Goal: Task Accomplishment & Management: Manage account settings

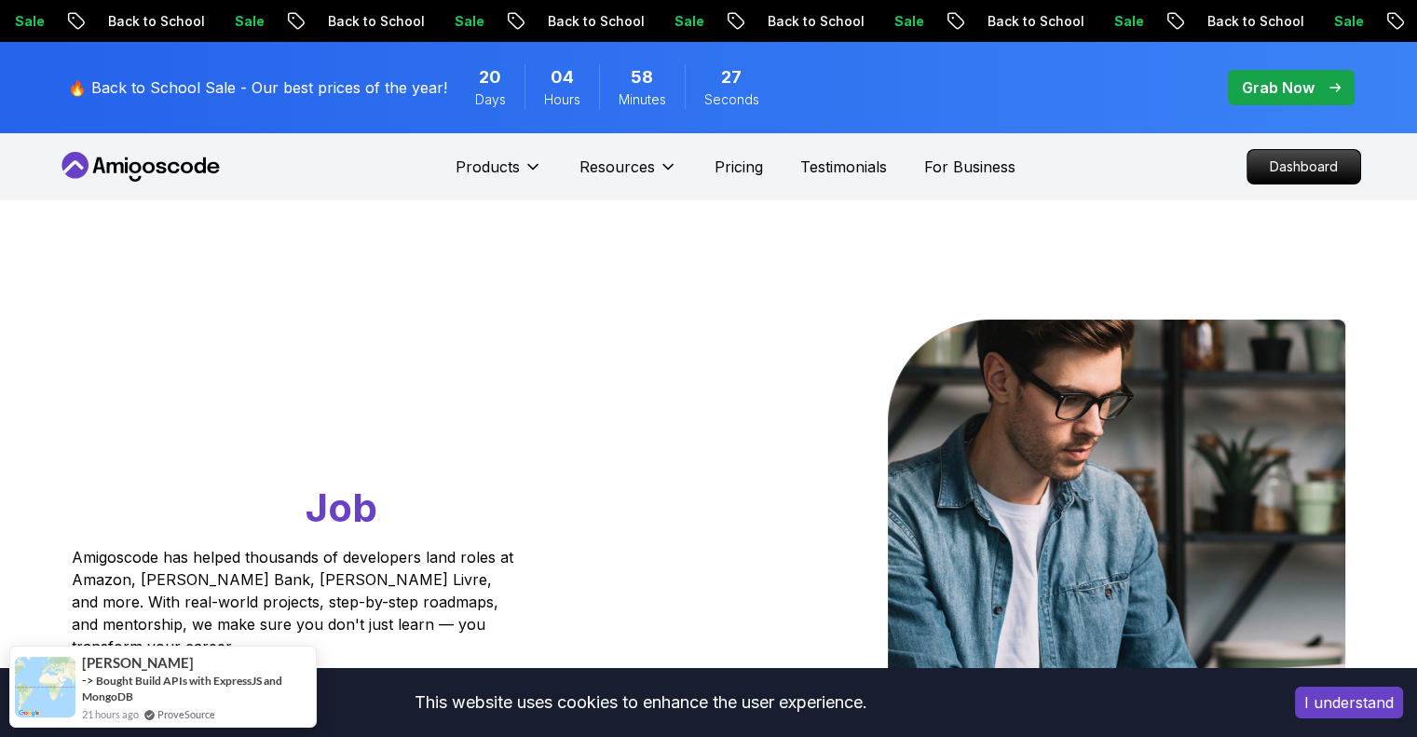
click at [1159, 167] on nav "Products Resources Pricing Testimonials For Business Dashboard" at bounding box center [709, 166] width 1304 height 67
click at [1255, 153] on p "Dashboard" at bounding box center [1303, 167] width 107 height 32
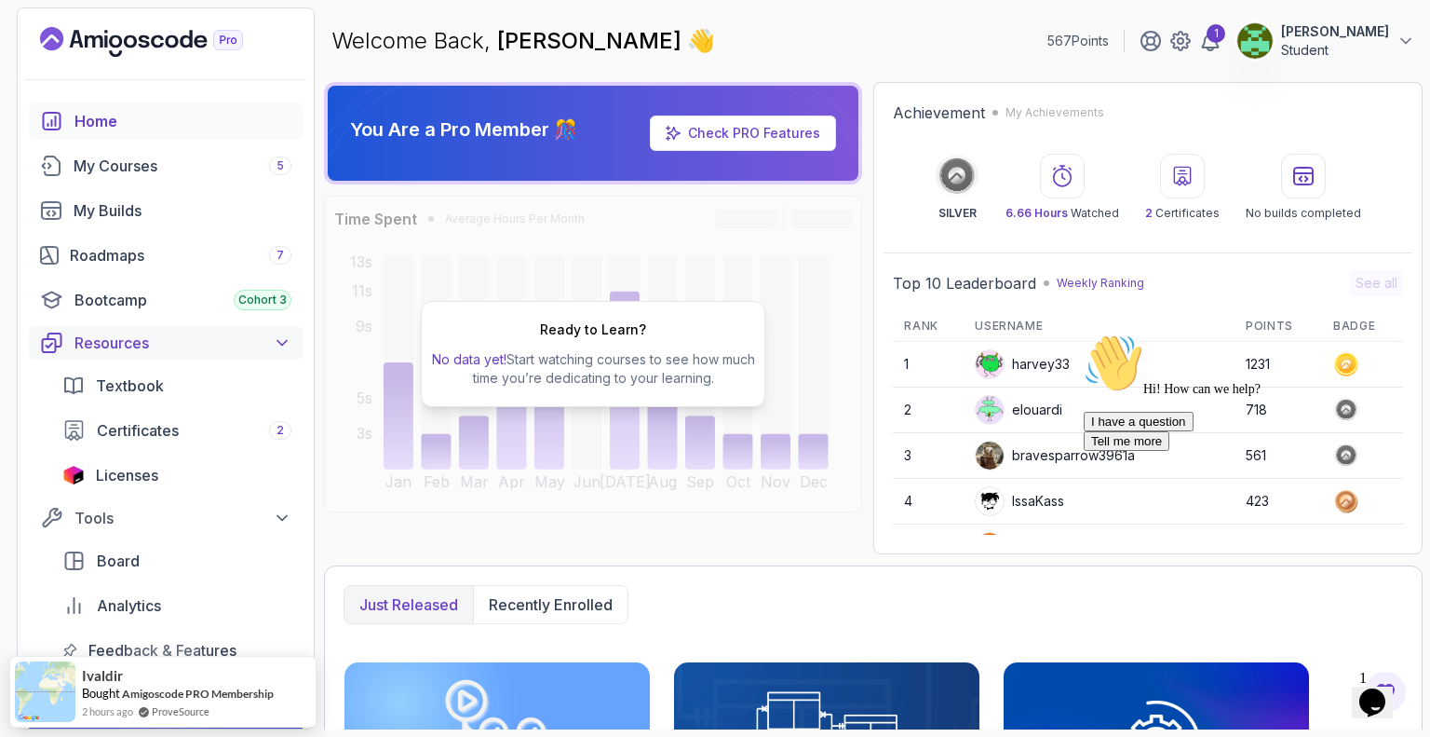
click at [273, 342] on icon at bounding box center [282, 342] width 19 height 19
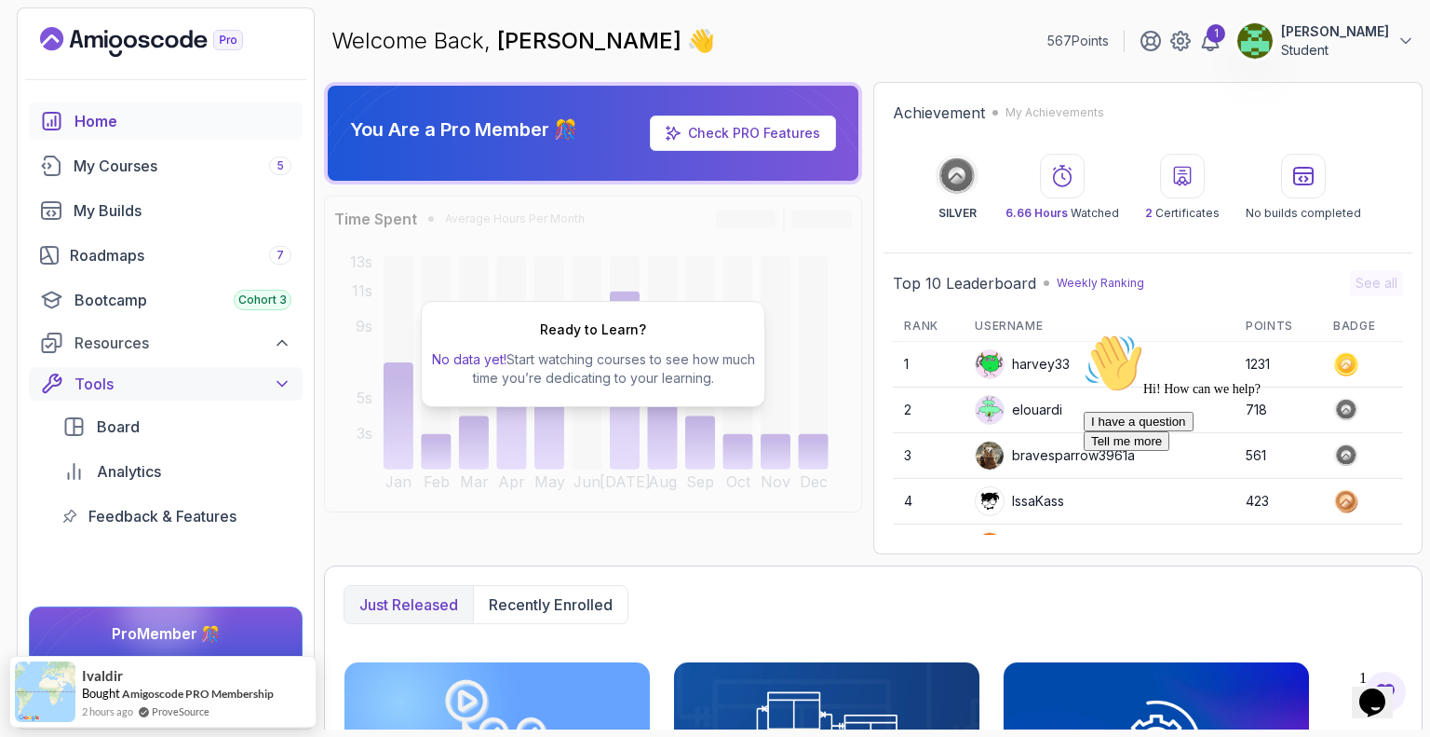
click at [279, 375] on icon at bounding box center [282, 383] width 19 height 19
click at [1190, 34] on icon at bounding box center [1181, 41] width 19 height 19
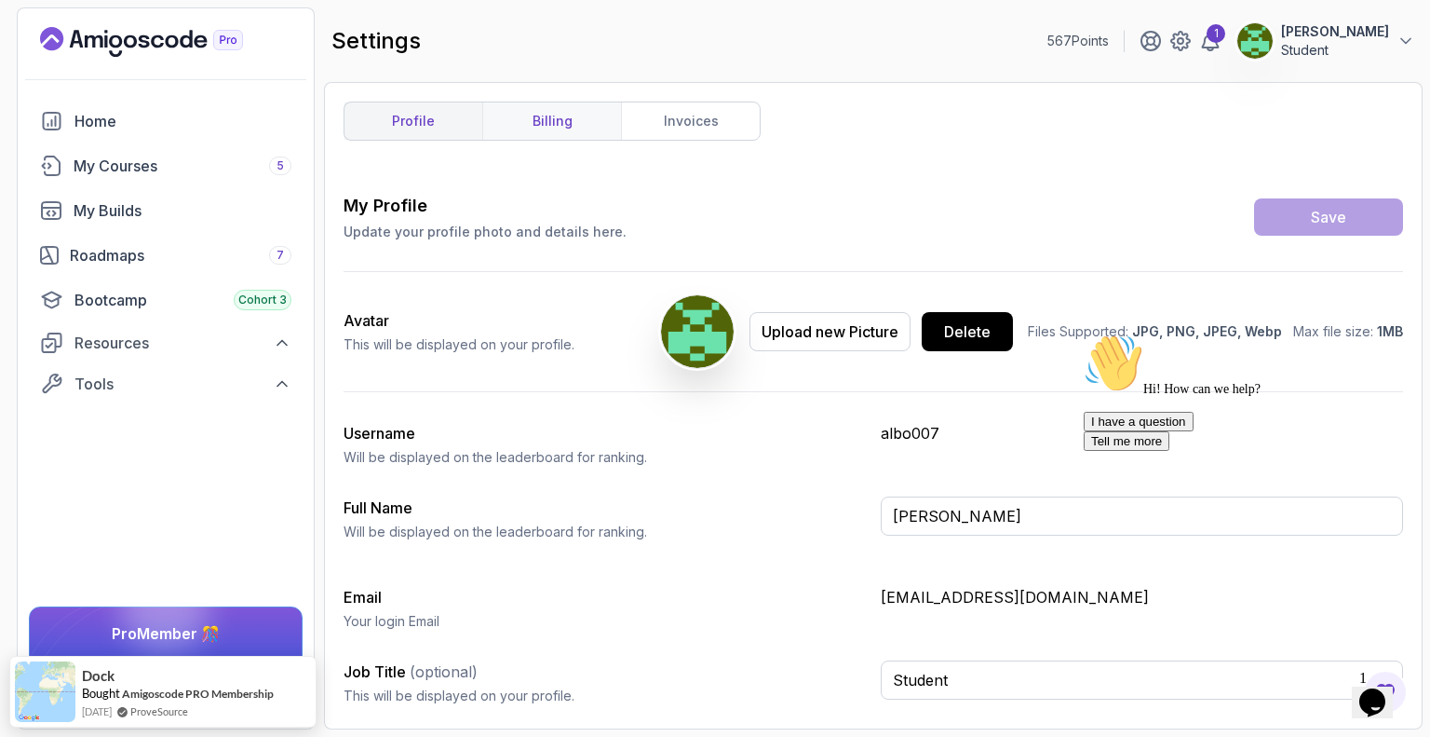
click at [576, 116] on link "billing" at bounding box center [551, 120] width 139 height 37
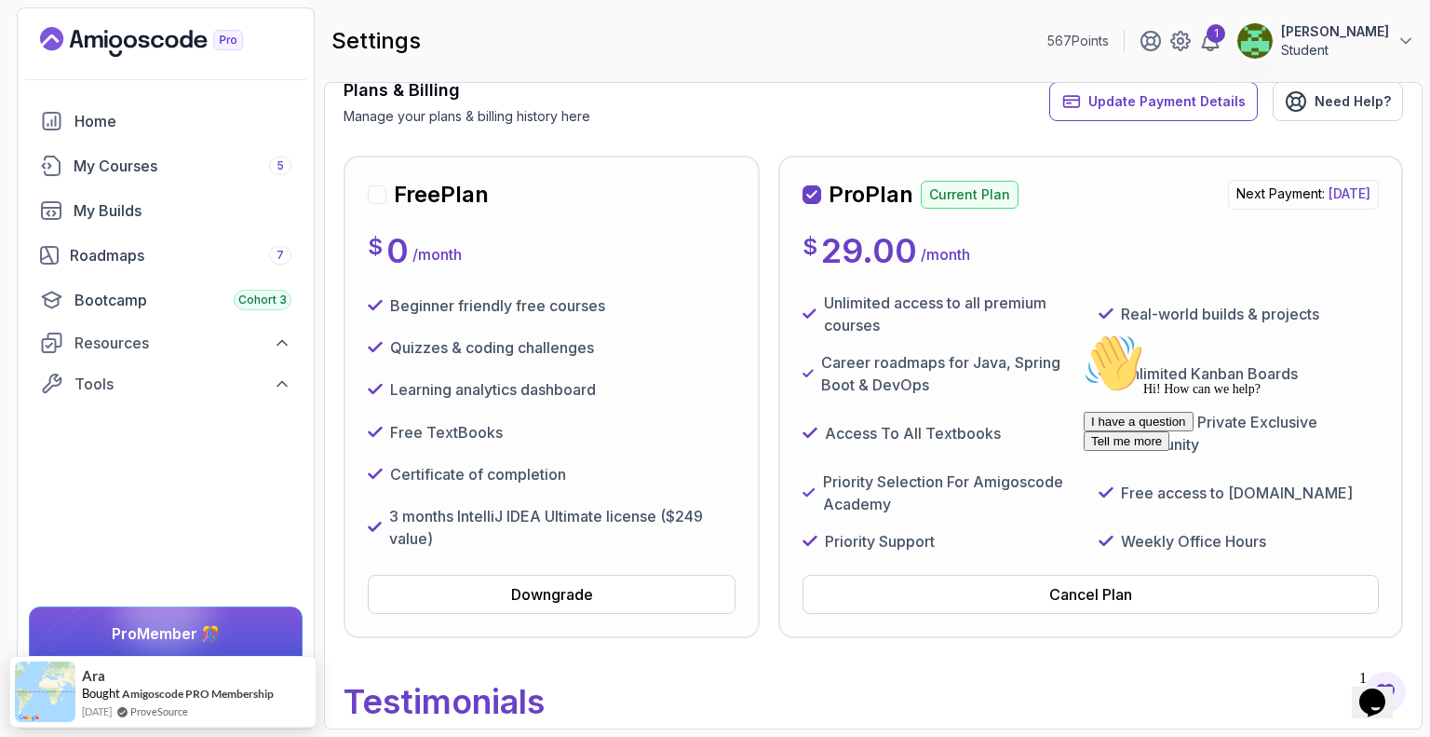
scroll to position [112, 0]
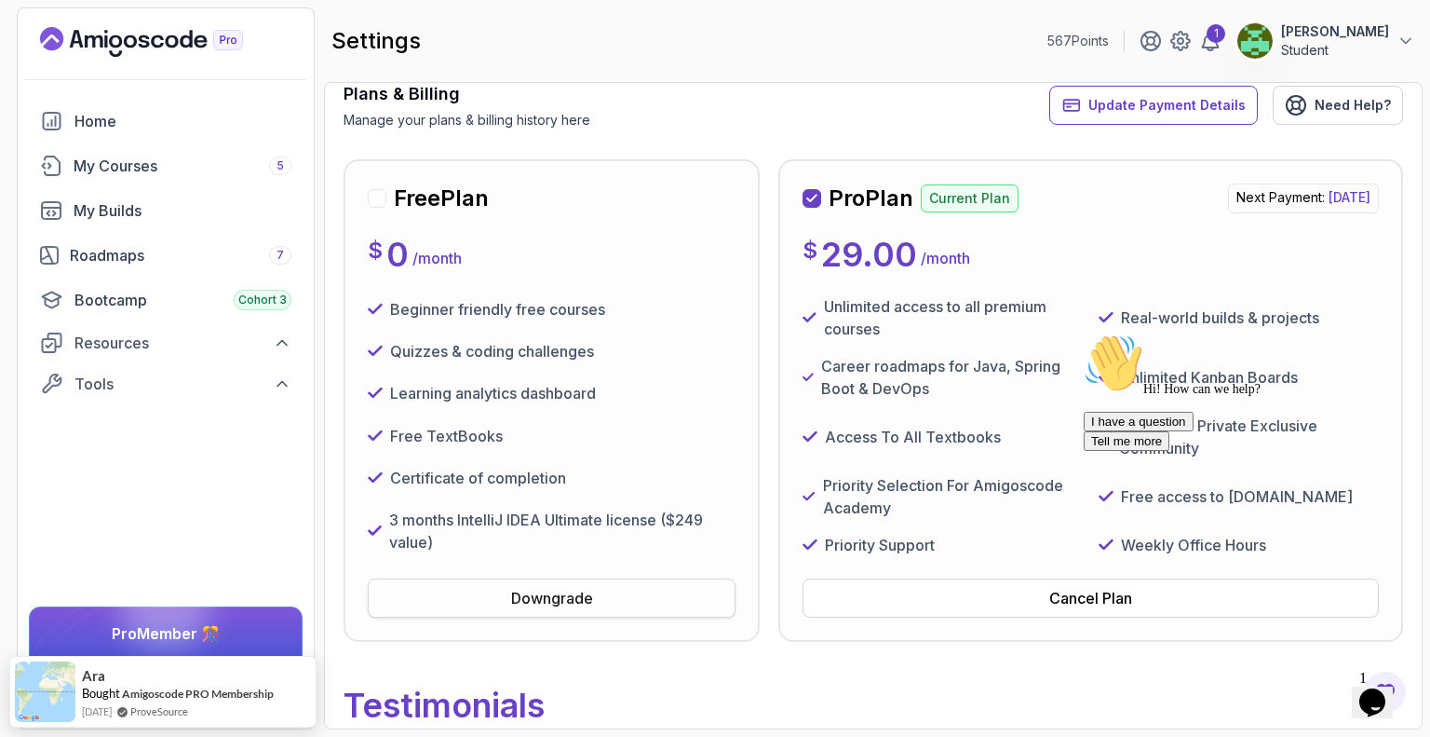
click at [556, 592] on div "Downgrade" at bounding box center [552, 598] width 82 height 22
